Goal: Task Accomplishment & Management: Manage account settings

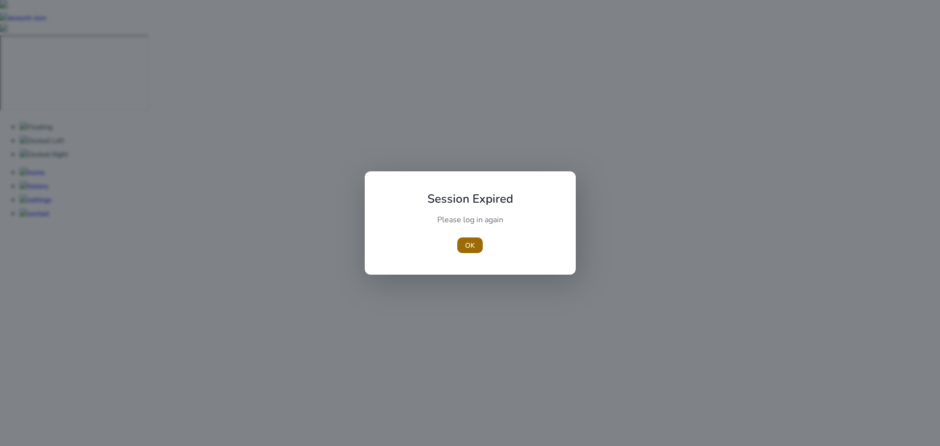
click at [461, 246] on span "button" at bounding box center [470, 246] width 25 height 24
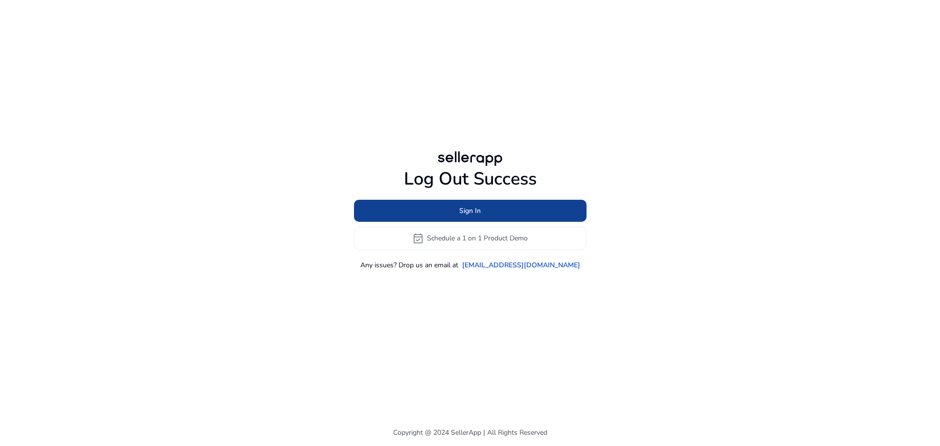
click at [458, 216] on span at bounding box center [470, 211] width 233 height 24
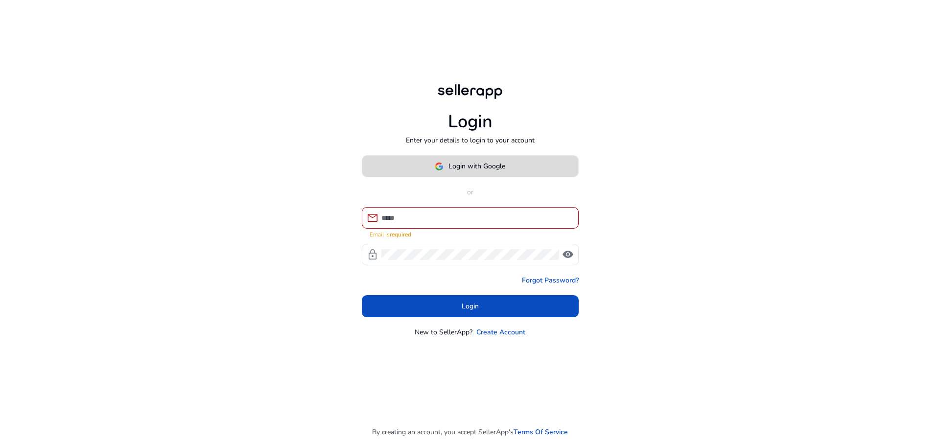
click at [505, 169] on span "Login with Google" at bounding box center [477, 166] width 57 height 10
